Goal: Transaction & Acquisition: Obtain resource

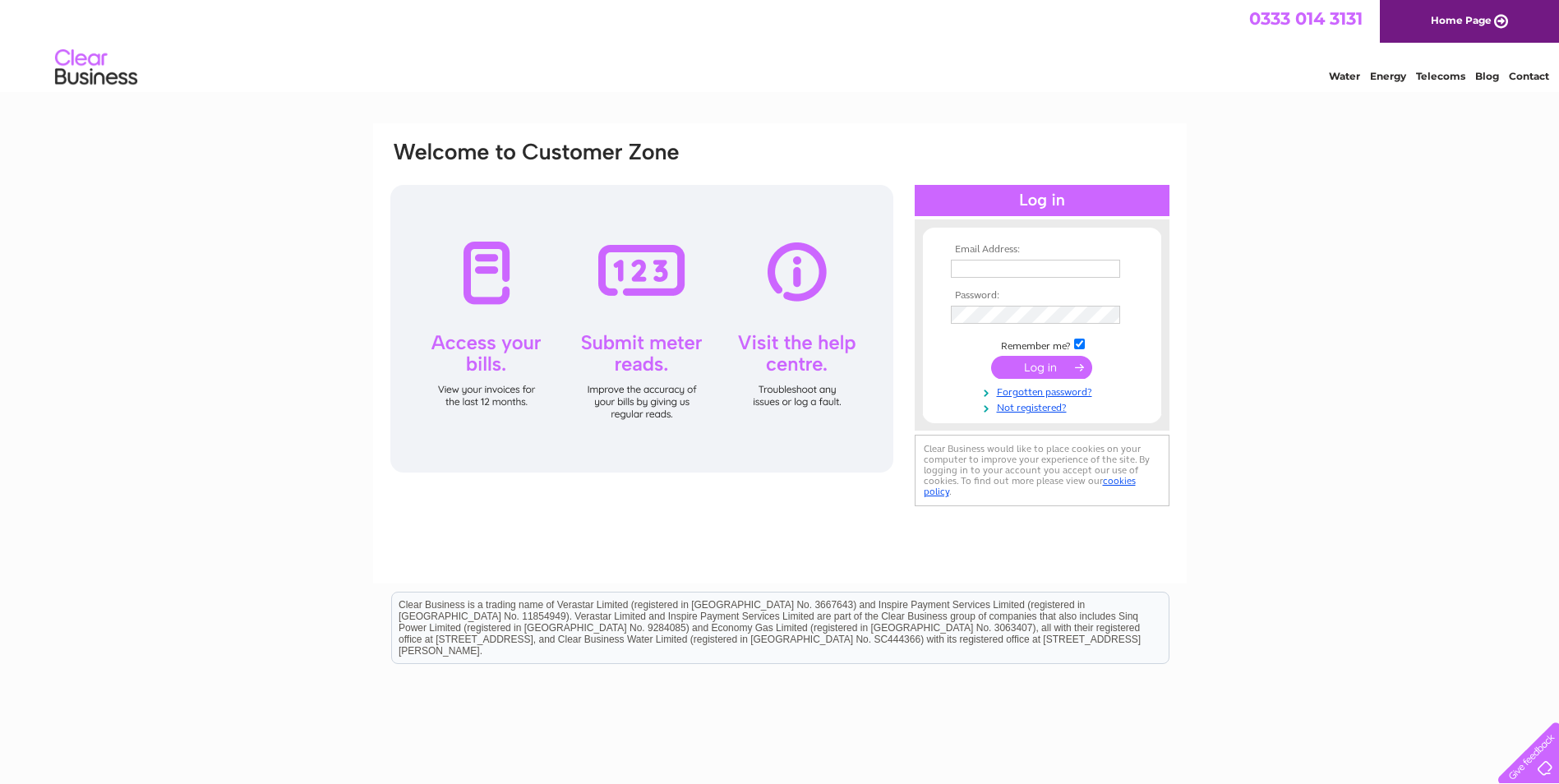
click at [965, 269] on input "text" at bounding box center [1035, 269] width 169 height 18
type input "[EMAIL_ADDRESS][DOMAIN_NAME]"
click at [1078, 372] on input "submit" at bounding box center [1042, 368] width 101 height 23
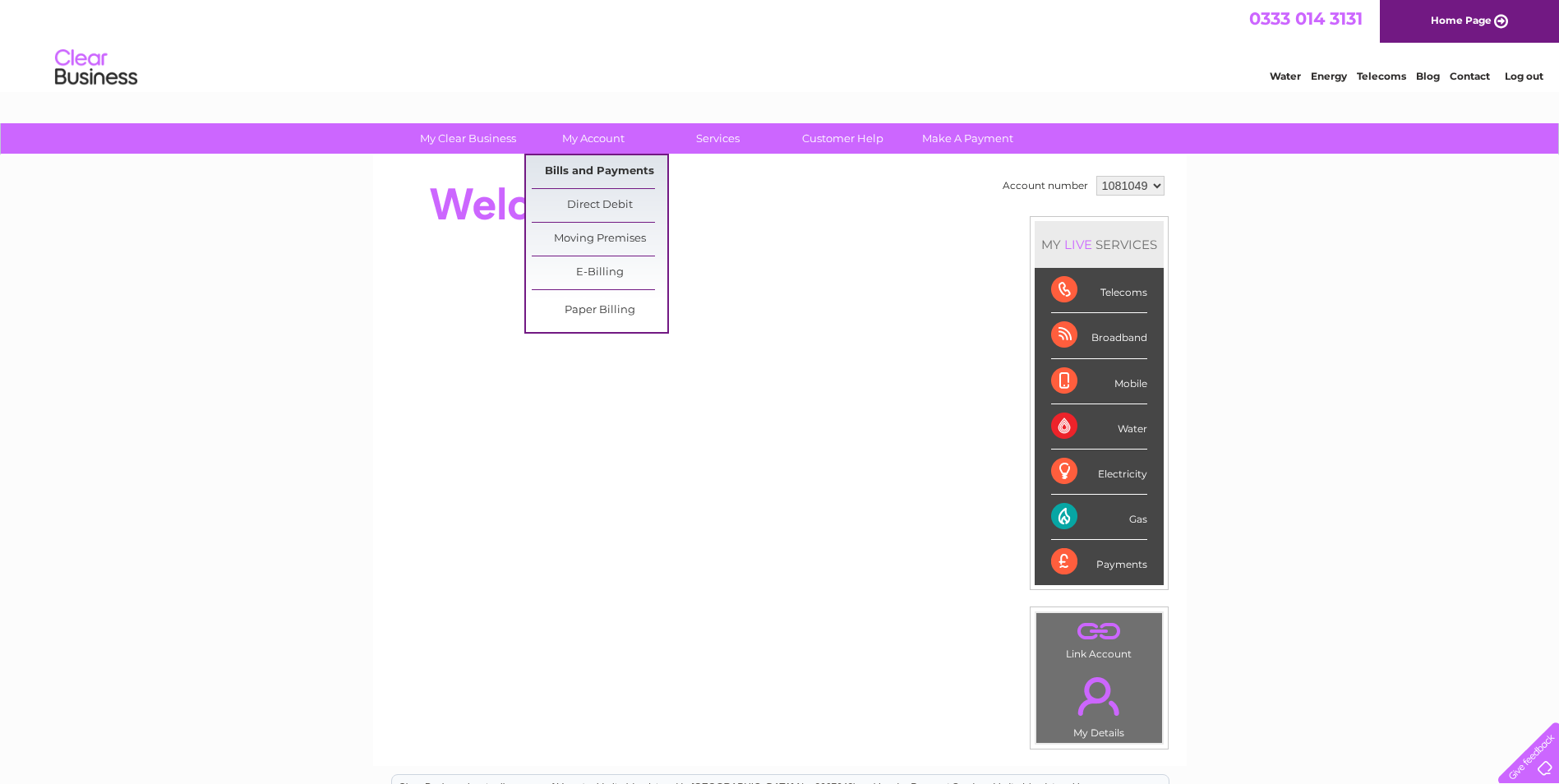
click at [575, 176] on link "Bills and Payments" at bounding box center [600, 172] width 136 height 33
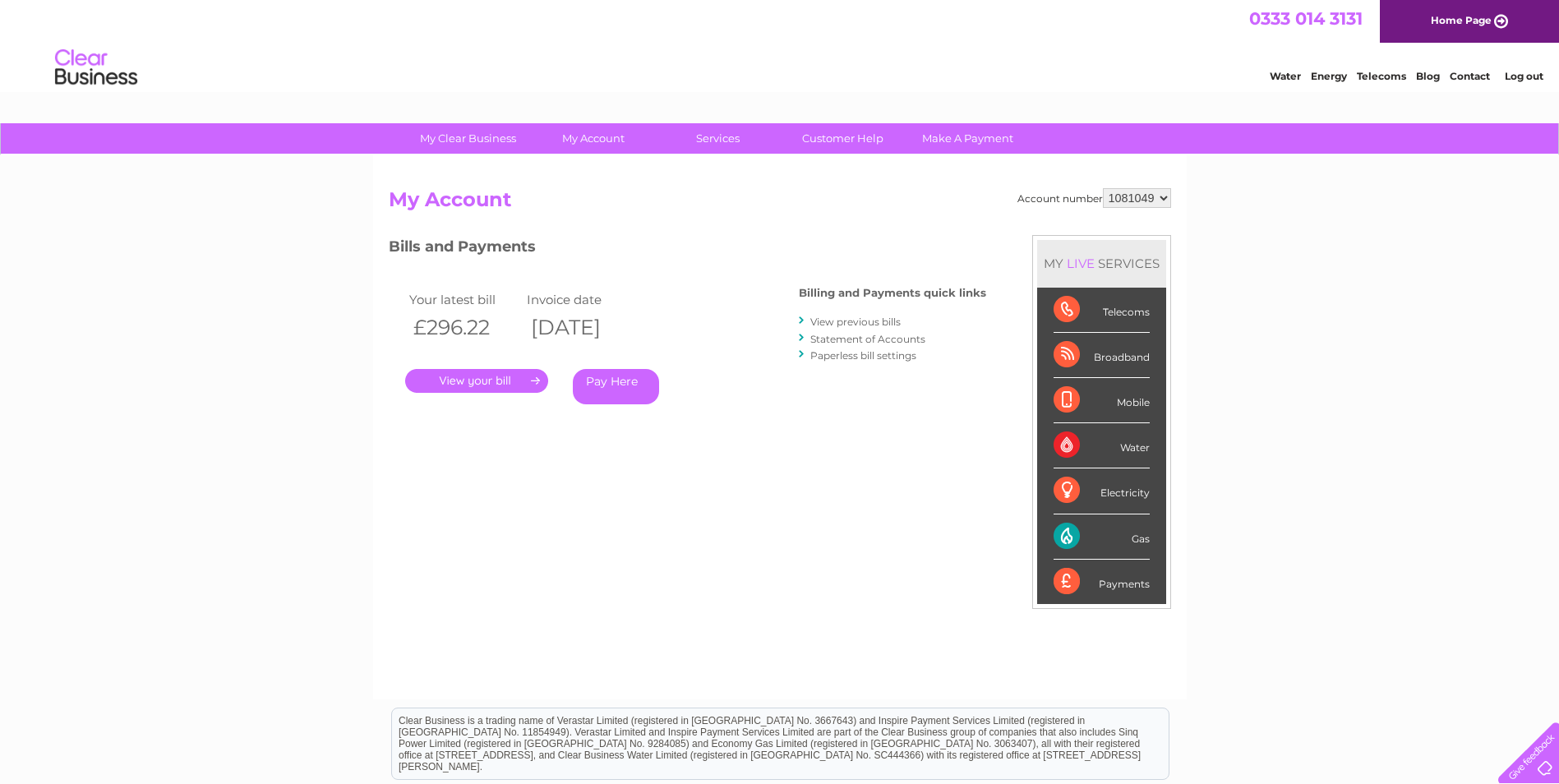
click at [470, 381] on link "." at bounding box center [477, 381] width 143 height 24
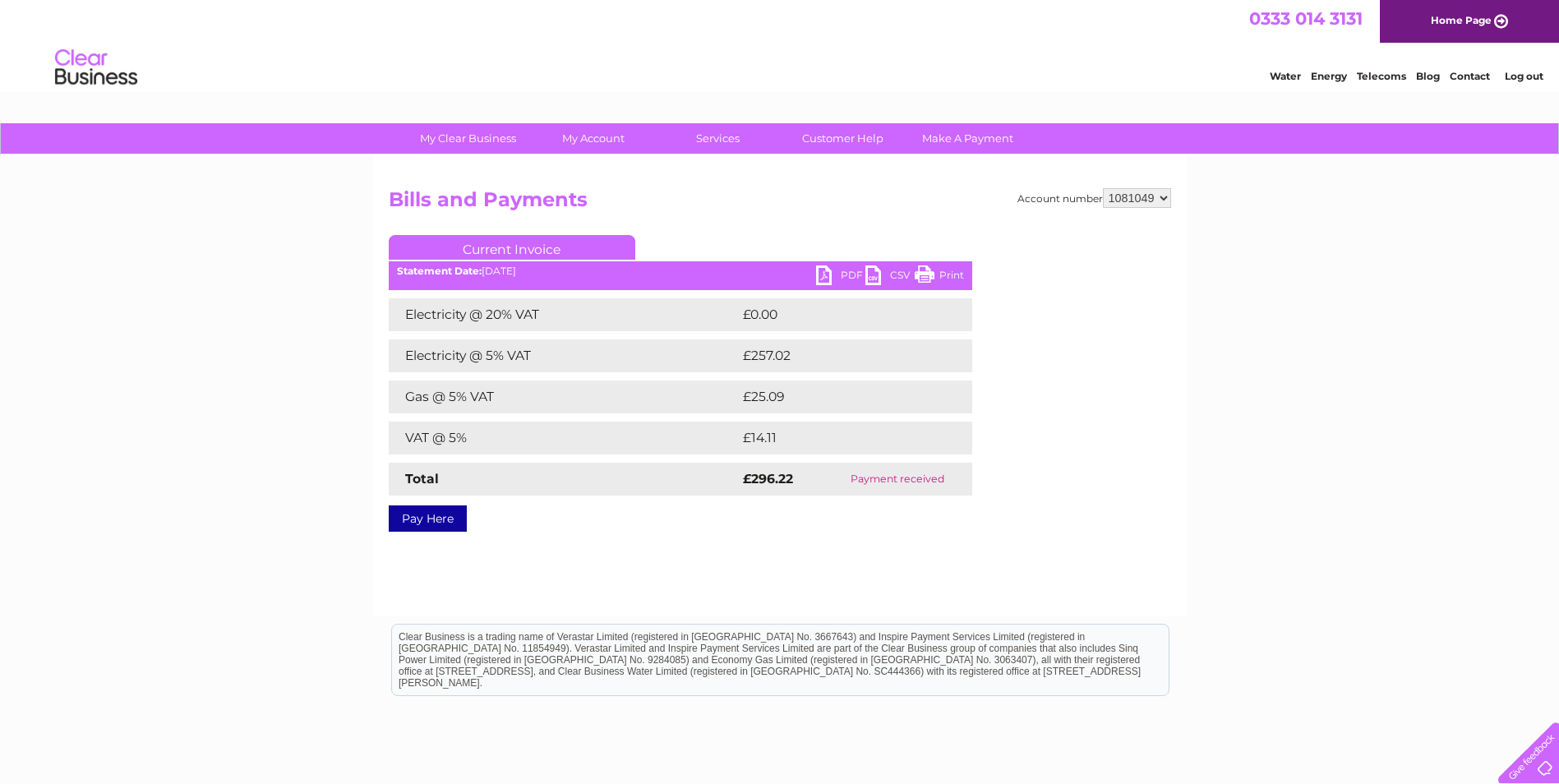
click at [837, 268] on link "PDF" at bounding box center [840, 277] width 50 height 24
click at [1530, 76] on link "Log out" at bounding box center [1524, 76] width 39 height 13
